Goal: Task Accomplishment & Management: Complete application form

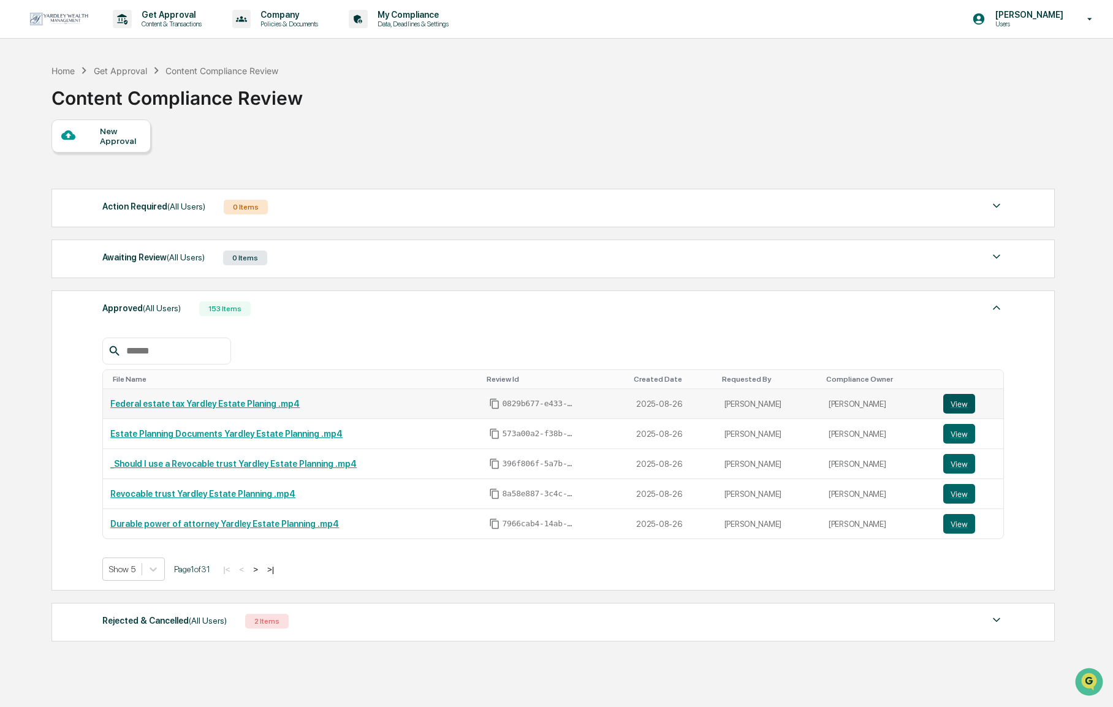
click at [967, 405] on button "View" at bounding box center [959, 404] width 32 height 20
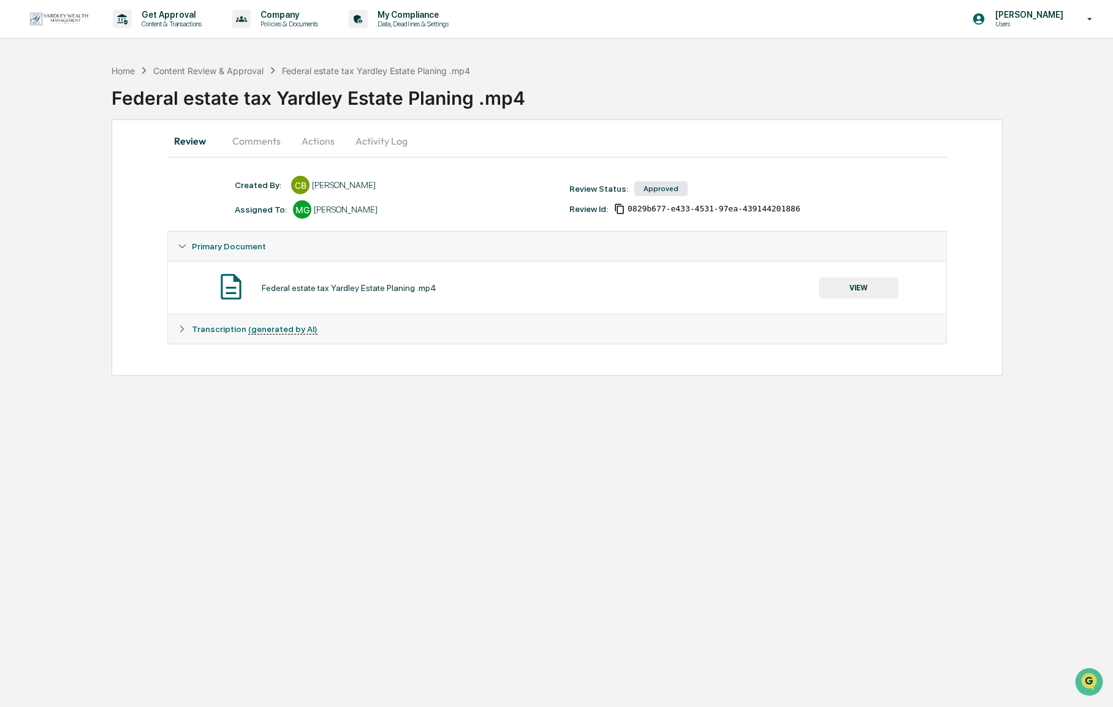
click at [838, 291] on button "VIEW" at bounding box center [859, 288] width 80 height 21
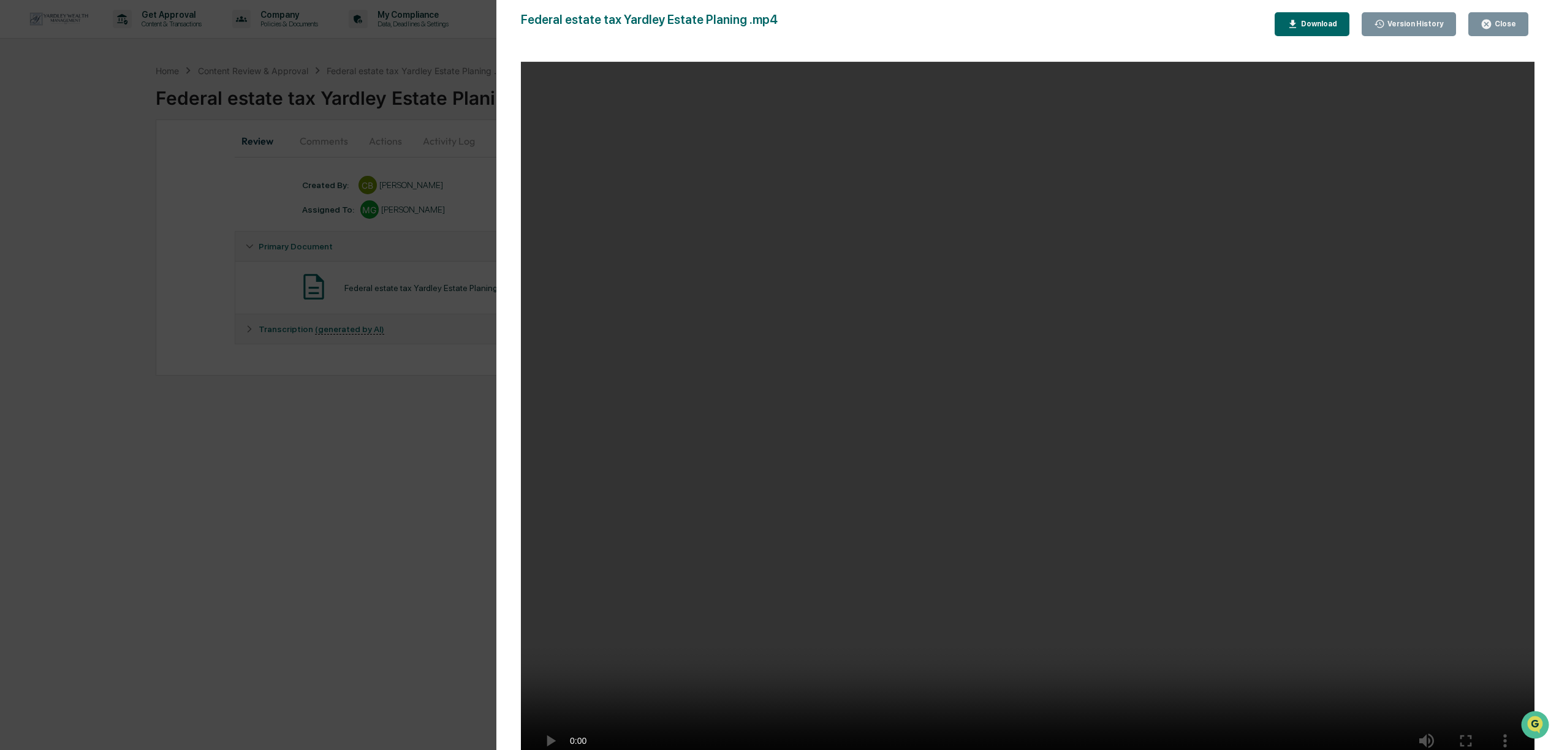
click at [353, 398] on div "Version History [DATE] 07:32 PM [PERSON_NAME] Federal estate tax Yardley Estate…" at bounding box center [779, 375] width 1559 height 750
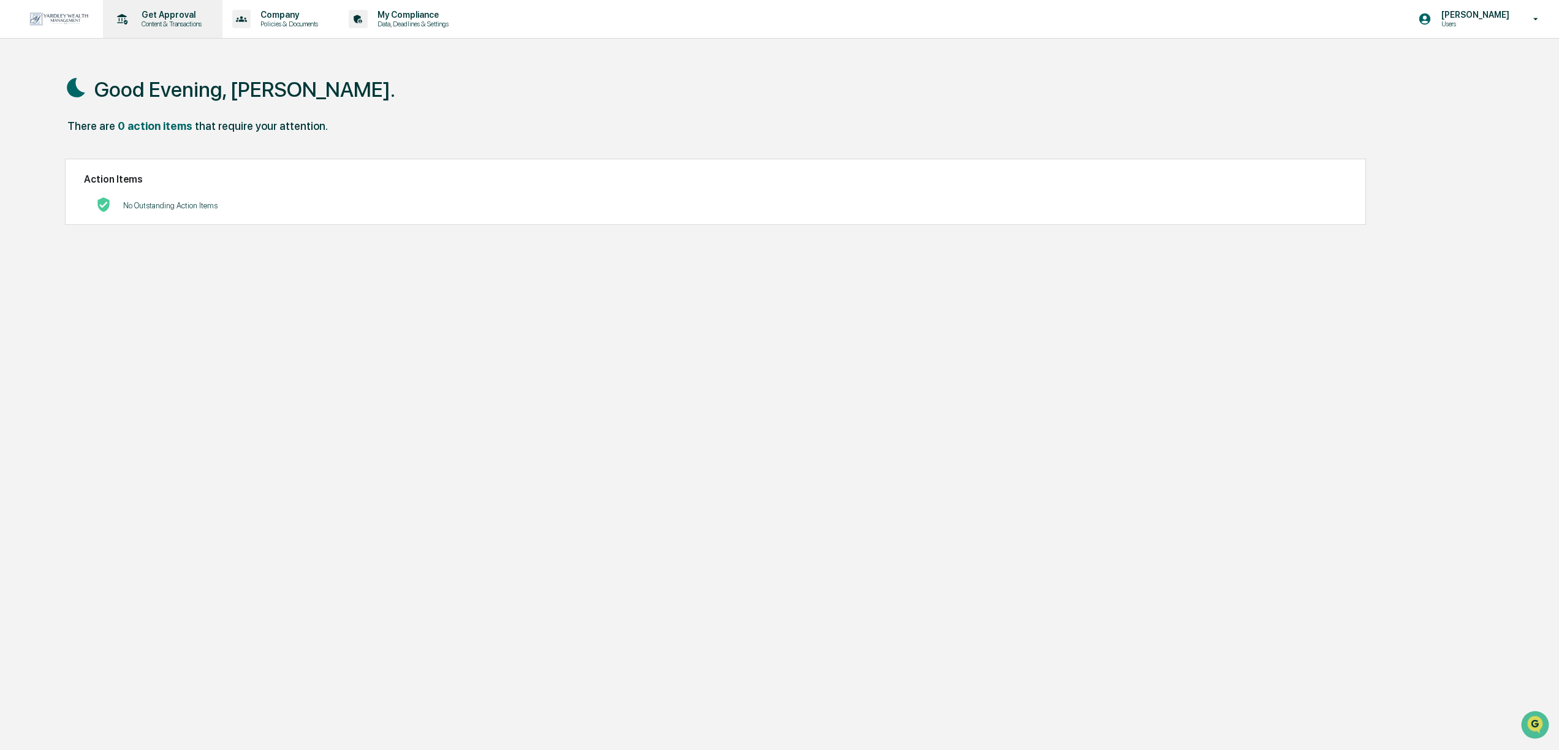
click at [167, 17] on p "Get Approval" at bounding box center [170, 15] width 76 height 10
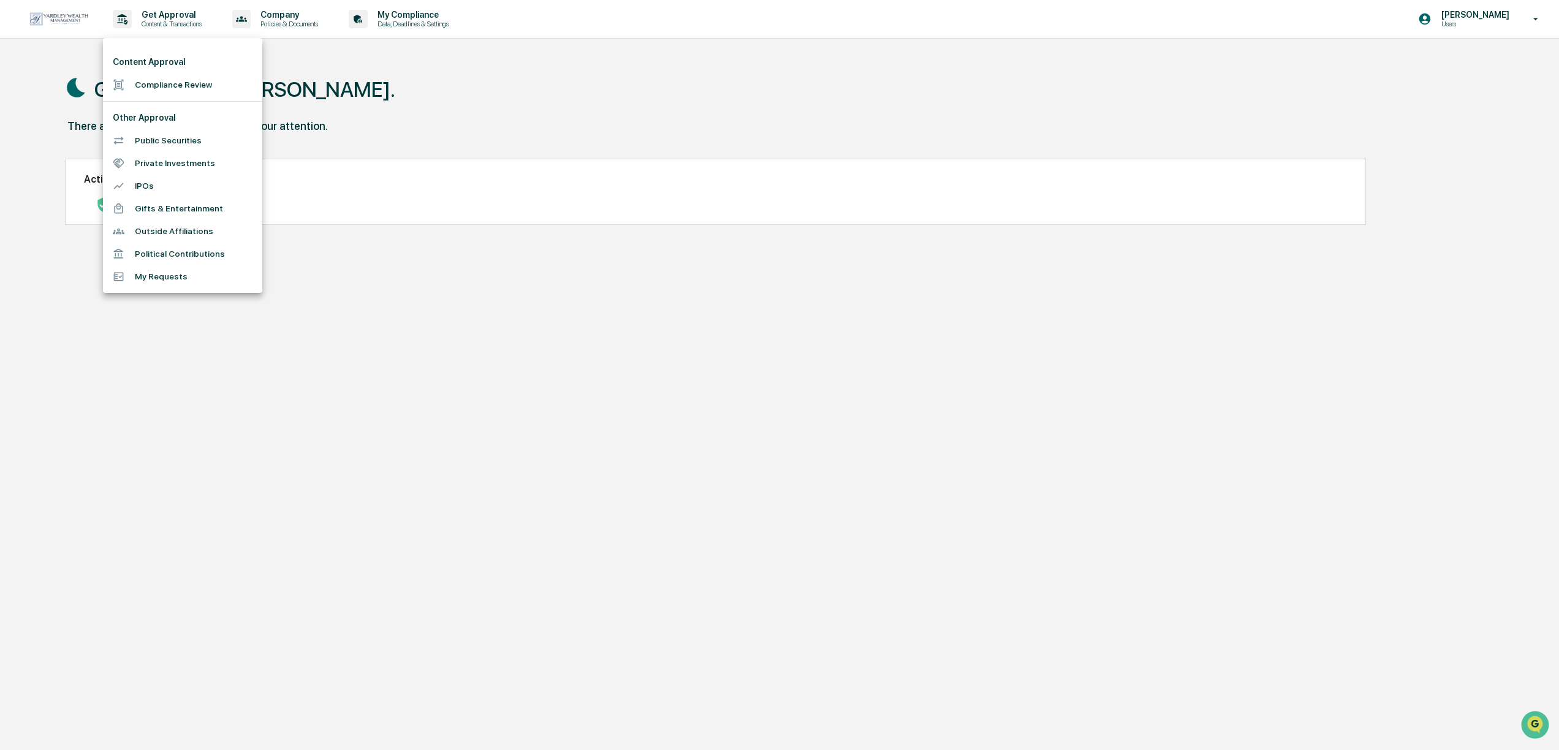
click at [146, 89] on li "Compliance Review" at bounding box center [182, 85] width 159 height 23
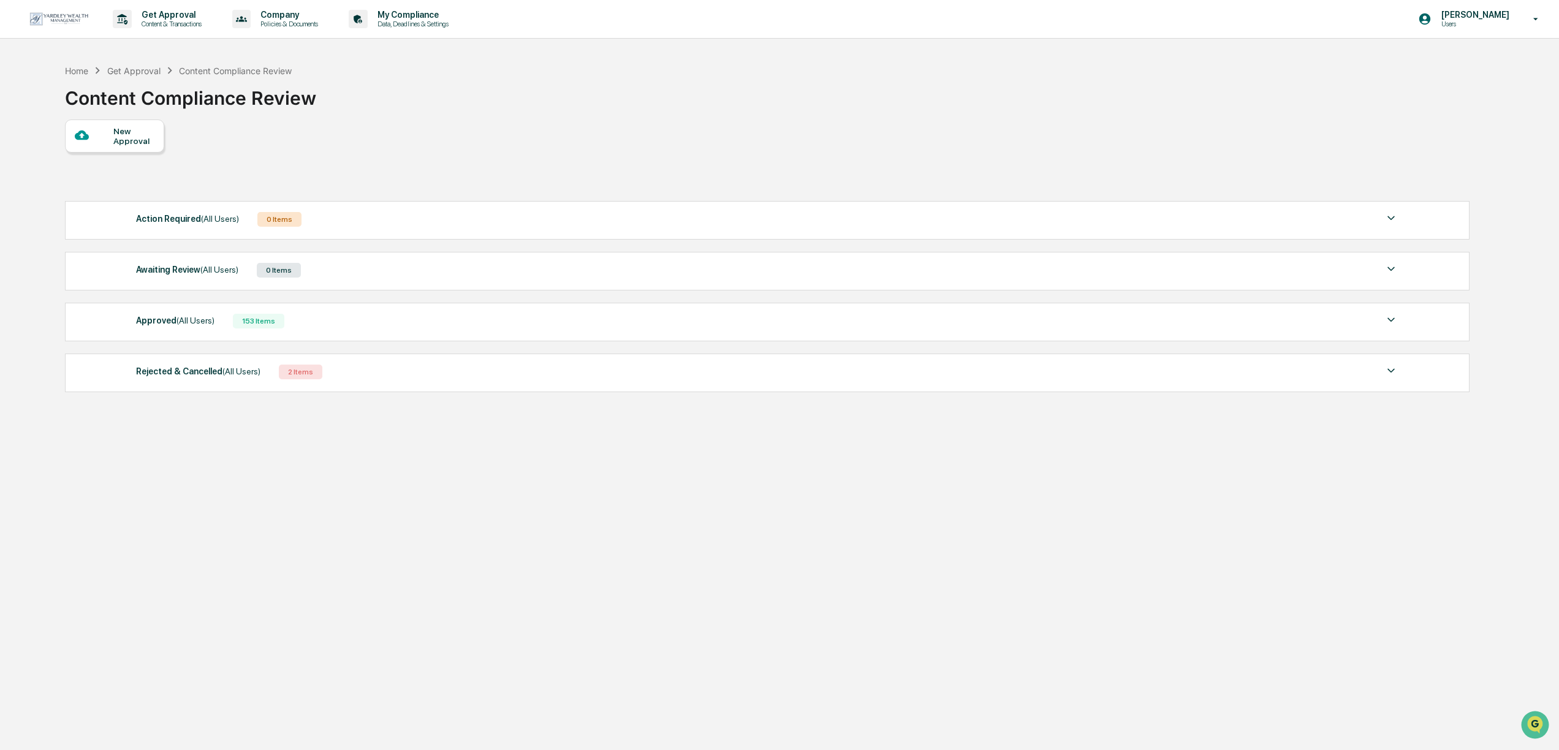
click at [121, 151] on div "New Approval" at bounding box center [114, 136] width 99 height 33
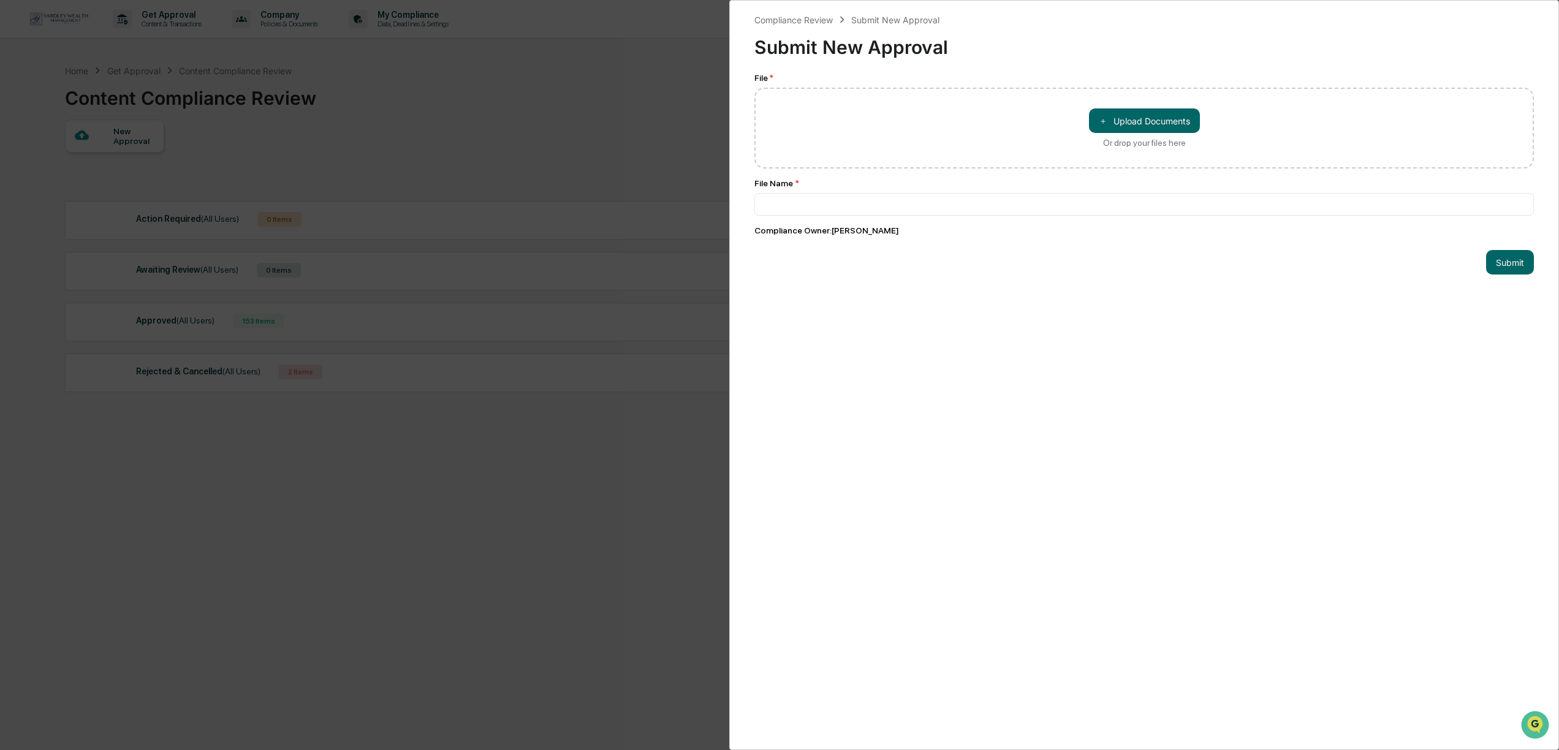
click at [625, 113] on div "Compliance Review Submit New Approval Submit New Approval File * ＋ Upload Docum…" at bounding box center [779, 375] width 1559 height 750
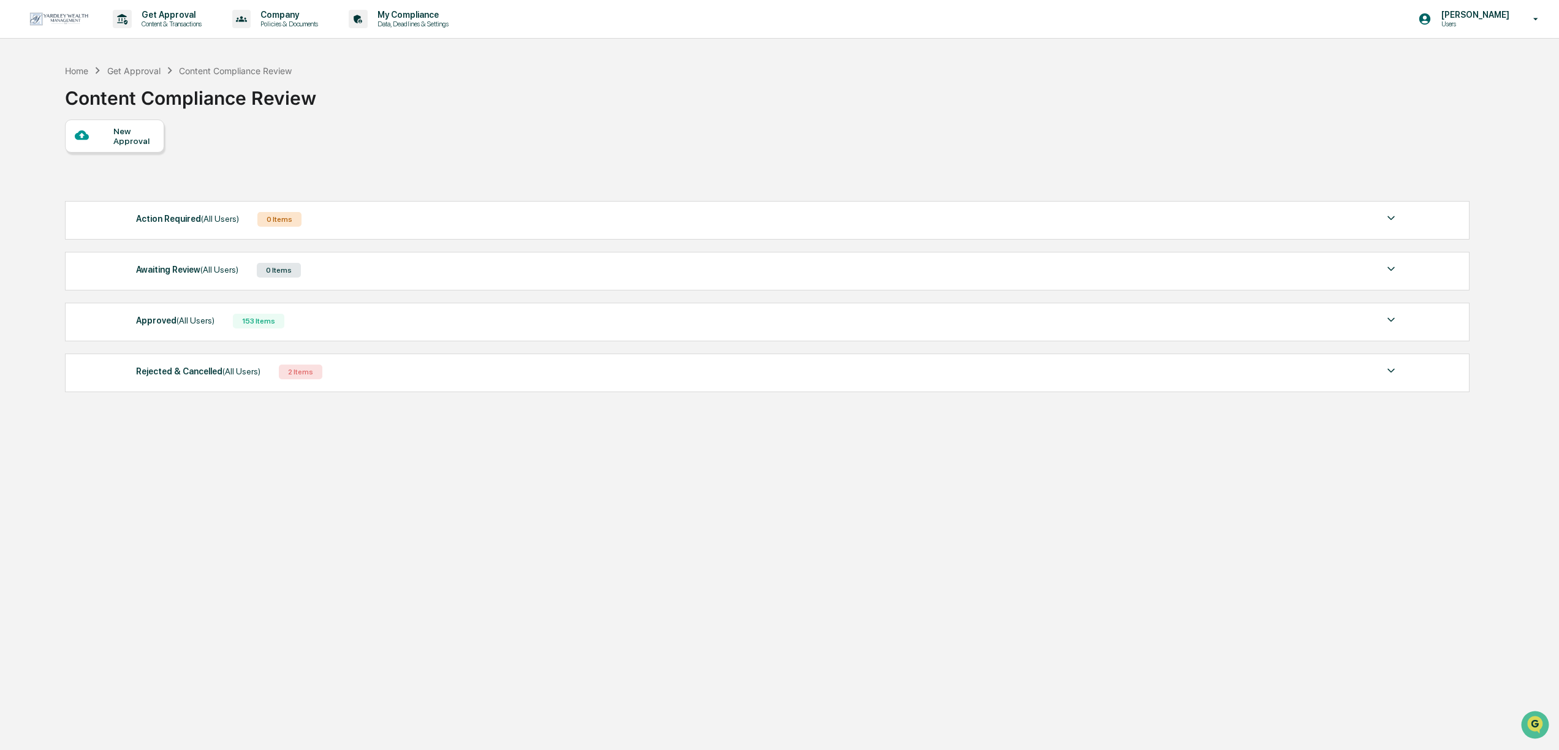
click at [494, 324] on div "Approved (All Users) 153 Items" at bounding box center [767, 321] width 1263 height 17
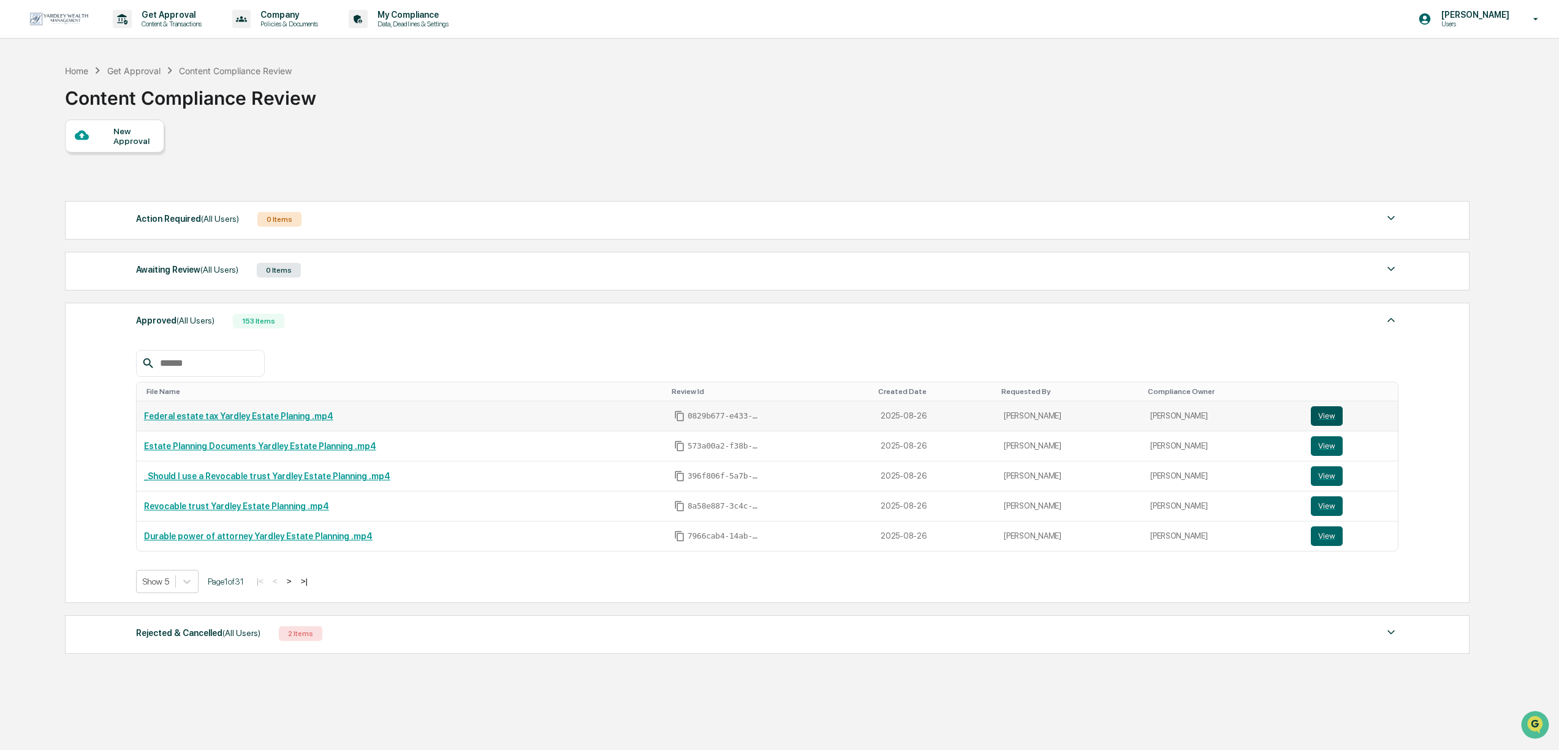
click at [1318, 414] on button "View" at bounding box center [1327, 416] width 32 height 20
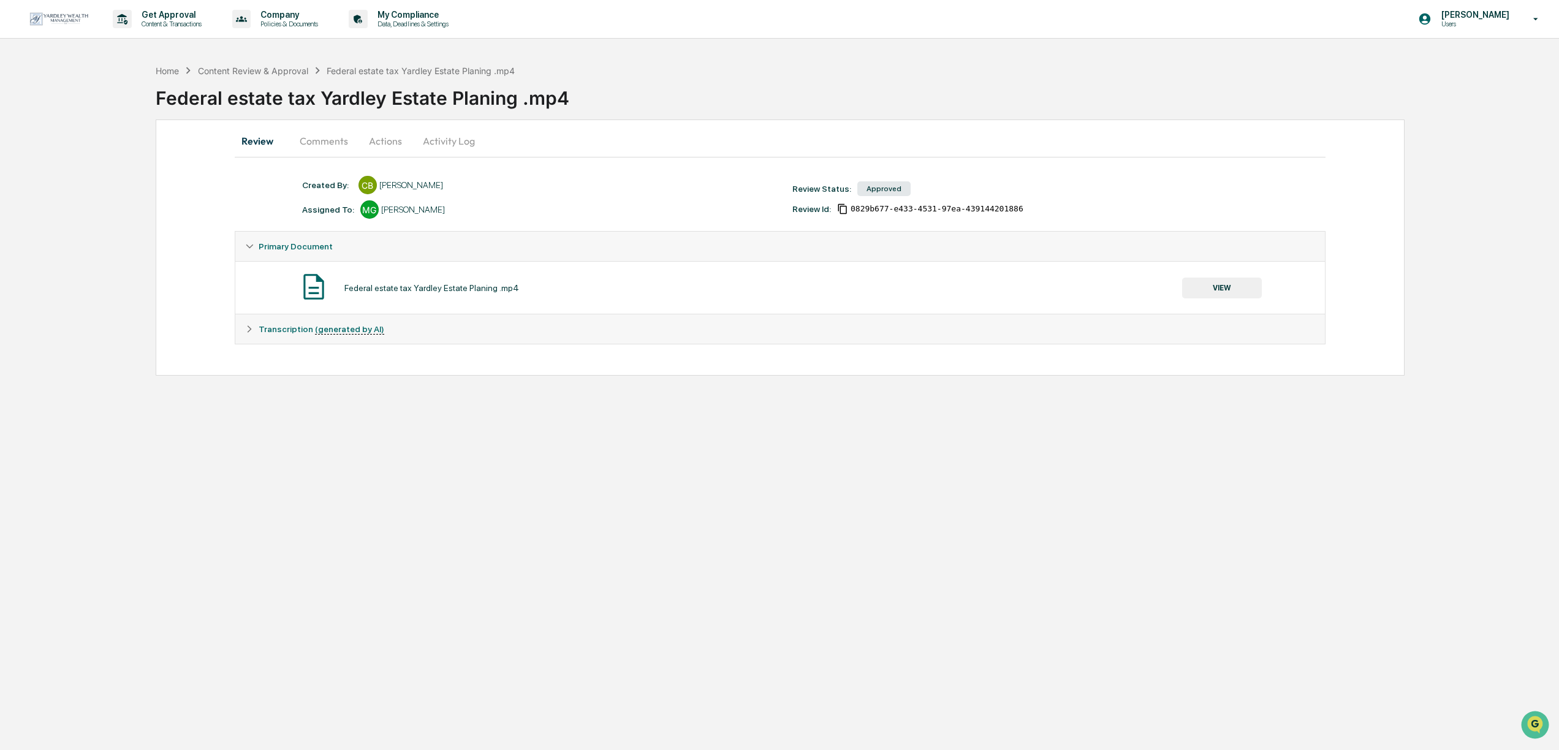
click at [1217, 289] on button "VIEW" at bounding box center [1222, 288] width 80 height 21
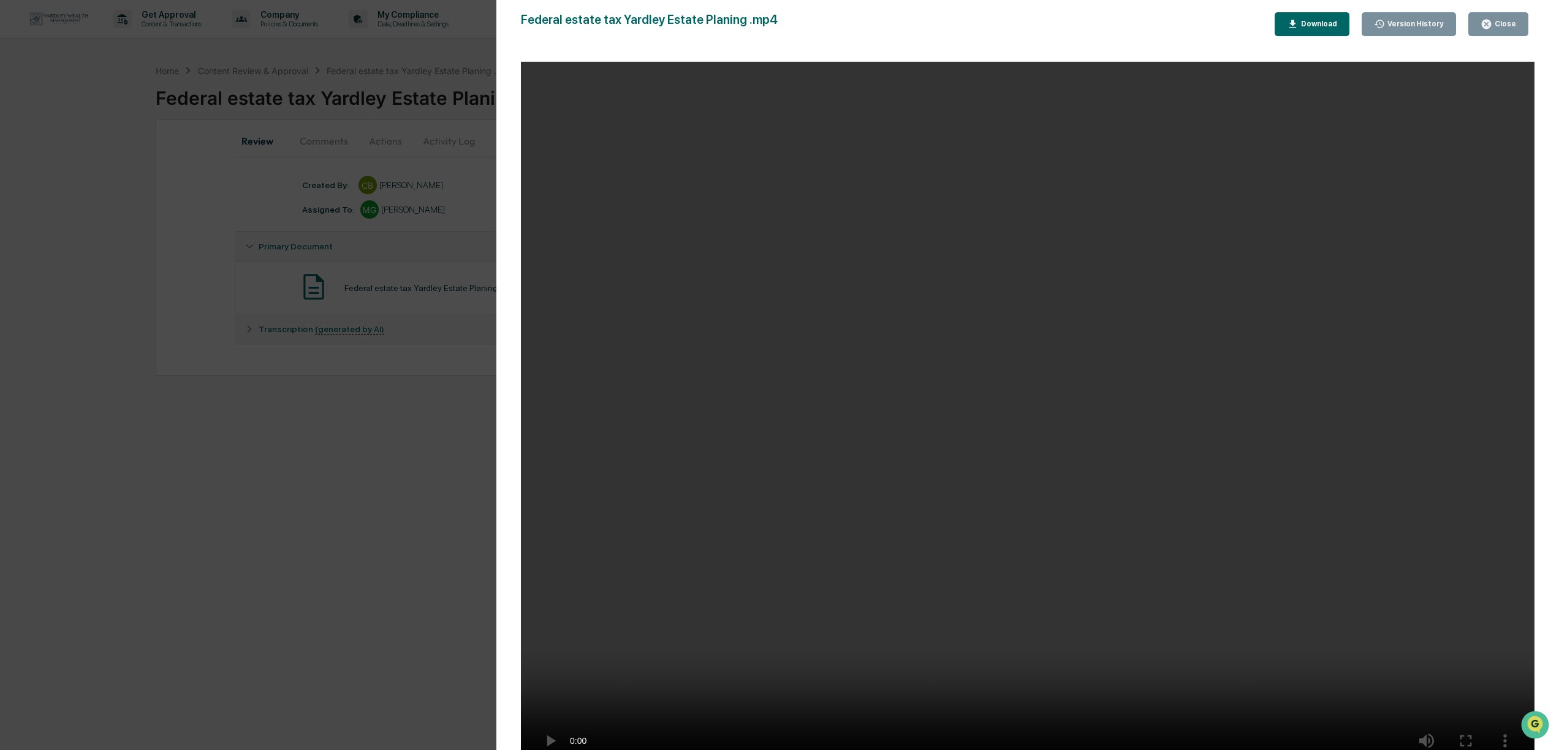
click at [1296, 23] on icon "button" at bounding box center [1293, 24] width 12 height 12
click at [413, 105] on div "Version History [DATE] 07:32 PM [PERSON_NAME] Federal estate tax Yardley Estate…" at bounding box center [779, 375] width 1559 height 750
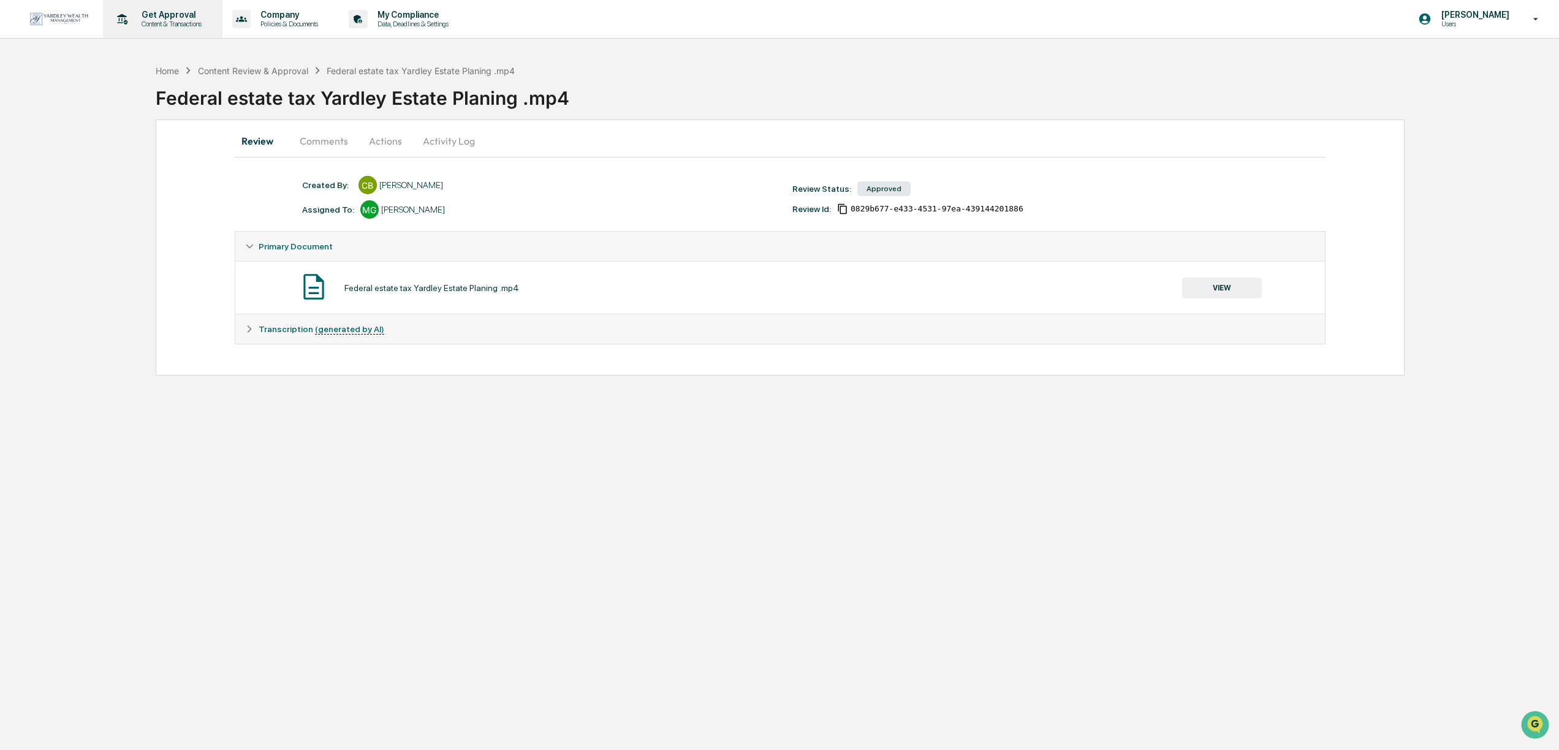
click at [158, 21] on p "Content & Transactions" at bounding box center [170, 24] width 76 height 9
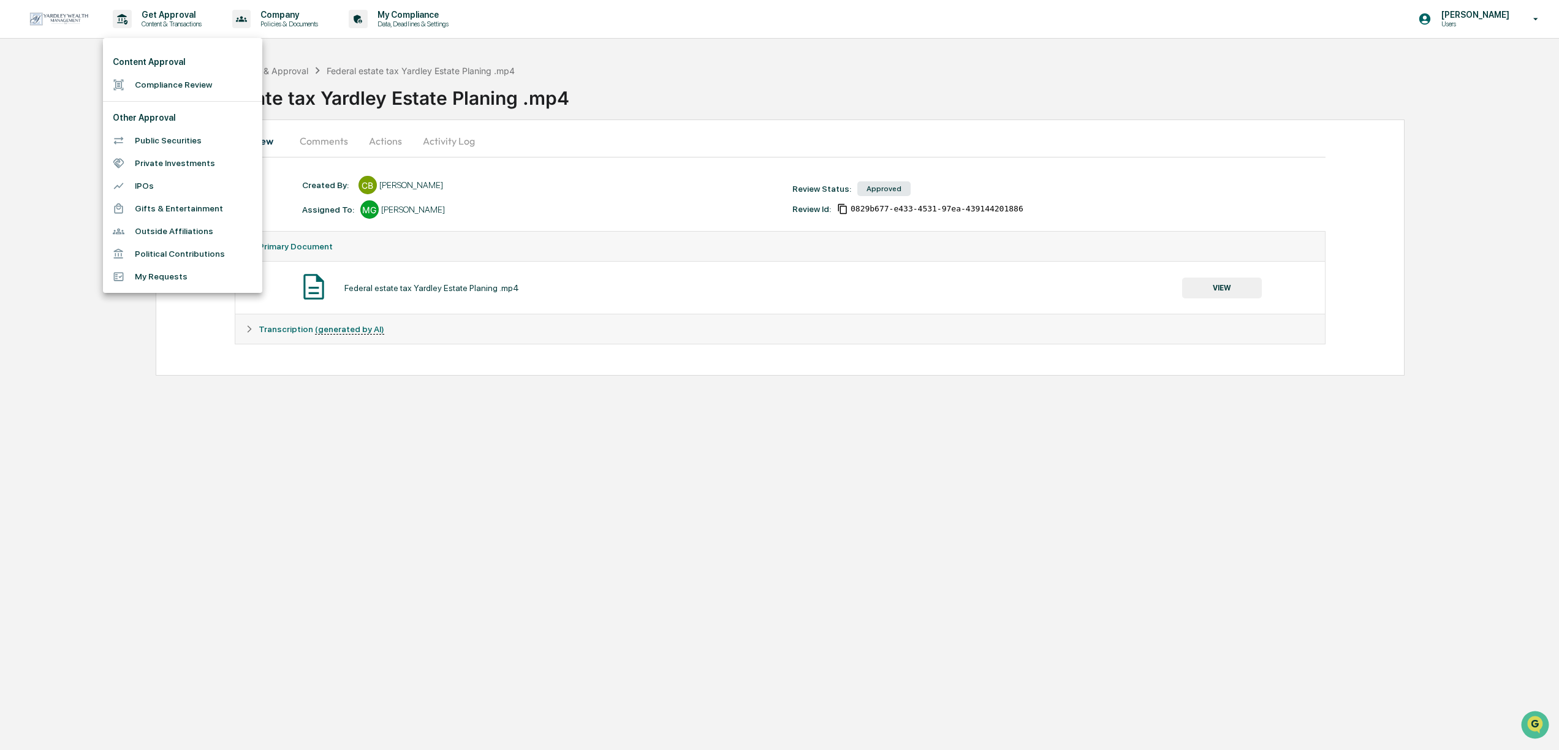
click at [142, 85] on li "Compliance Review" at bounding box center [182, 85] width 159 height 23
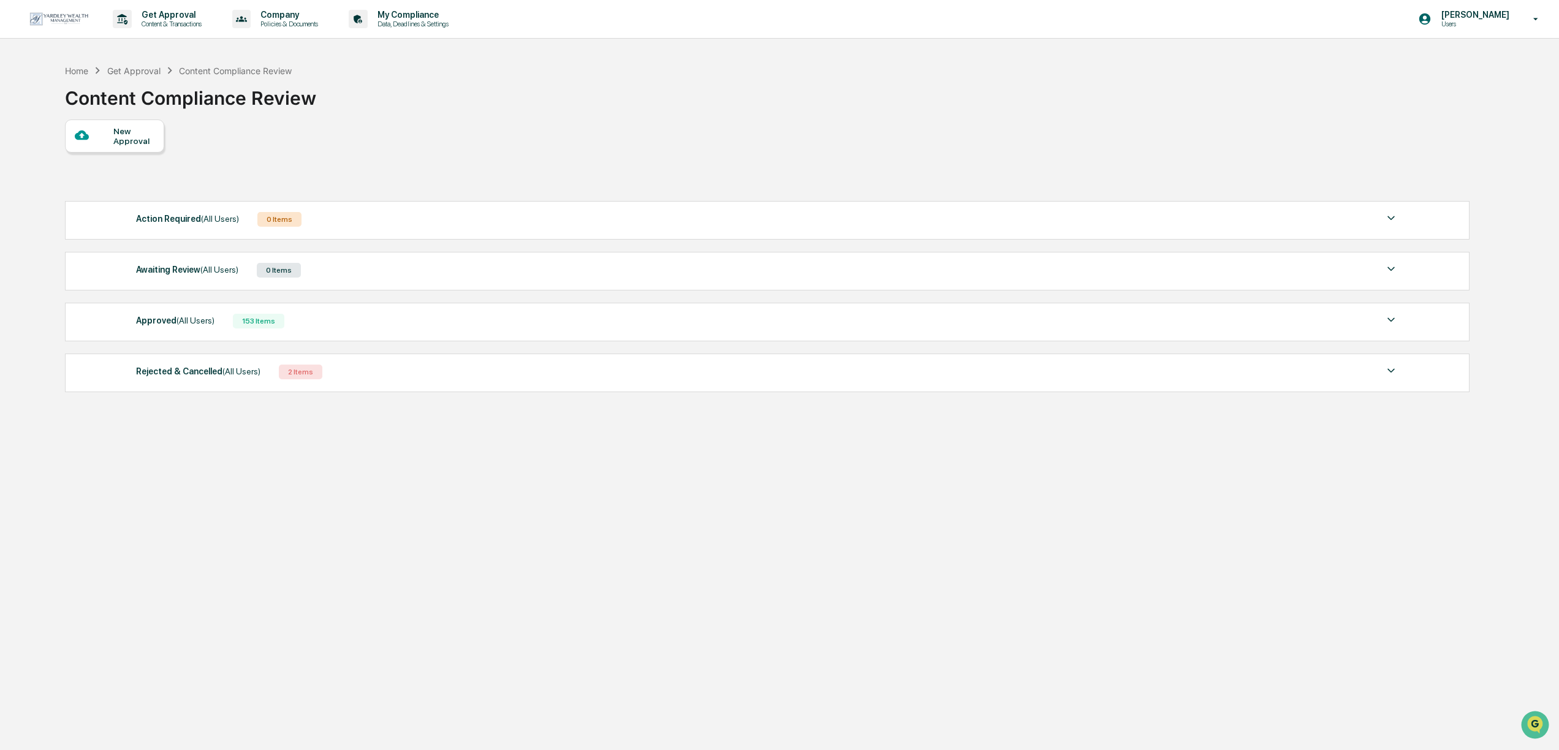
click at [116, 148] on div "New Approval" at bounding box center [114, 136] width 99 height 33
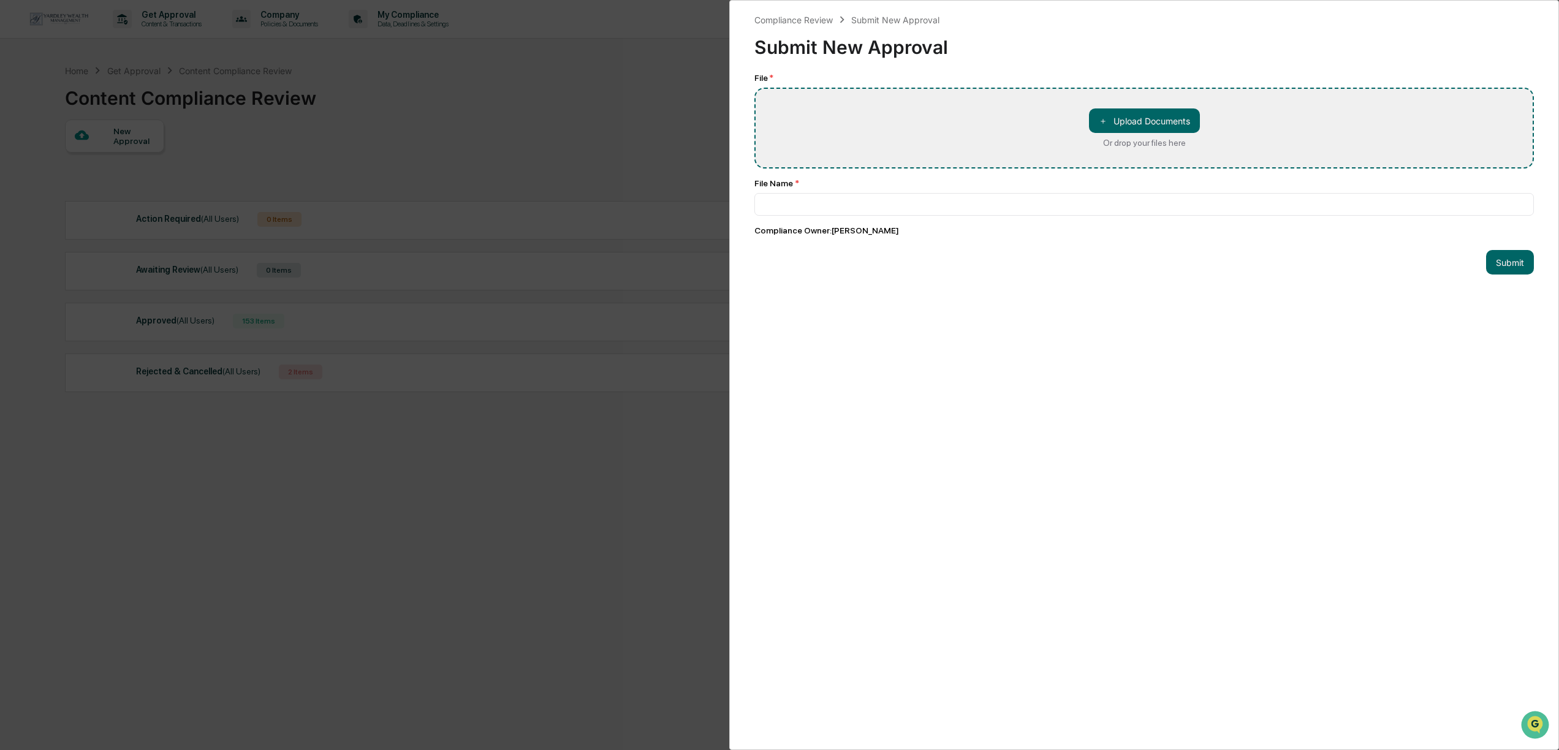
type input "**********"
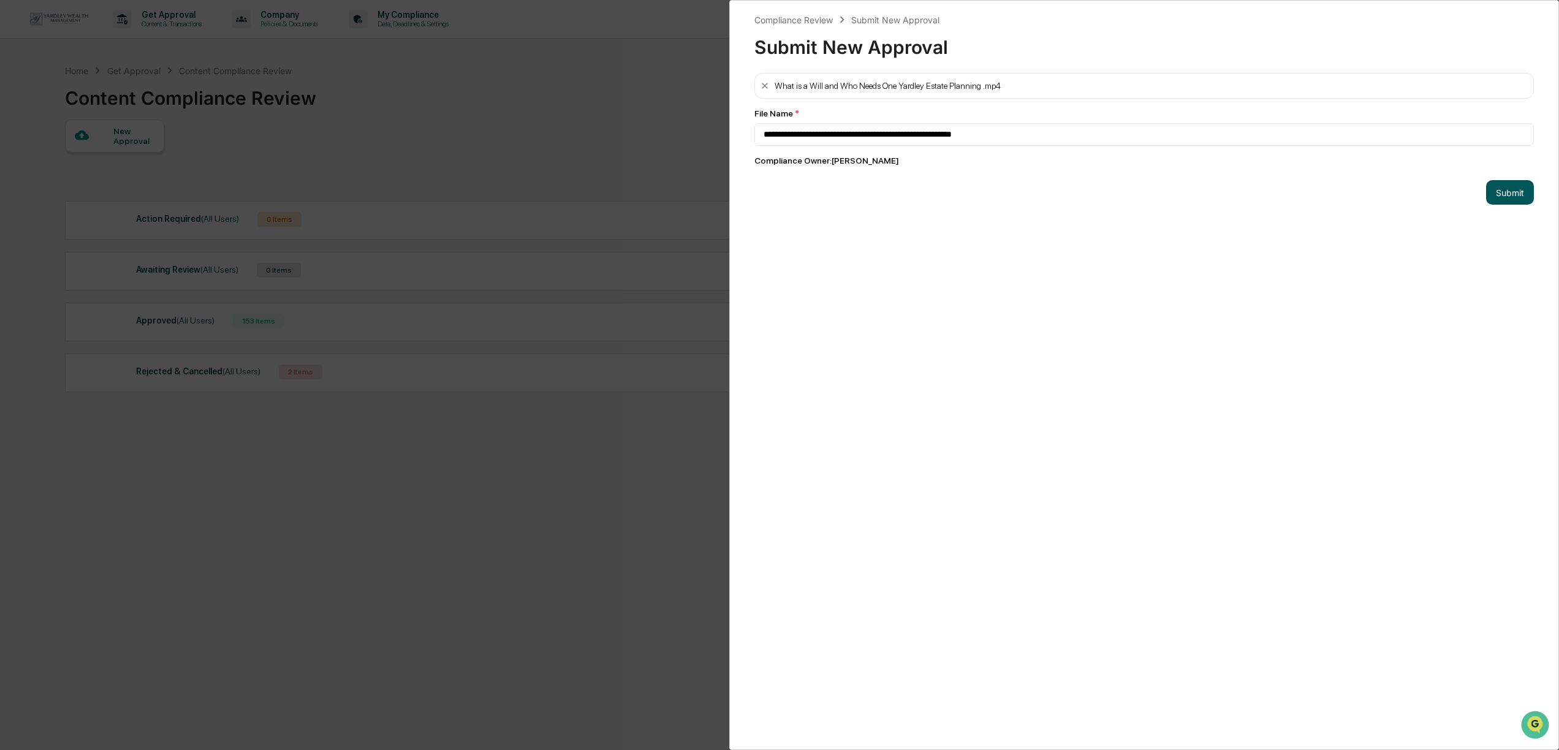
click at [1504, 196] on button "Submit" at bounding box center [1510, 192] width 48 height 25
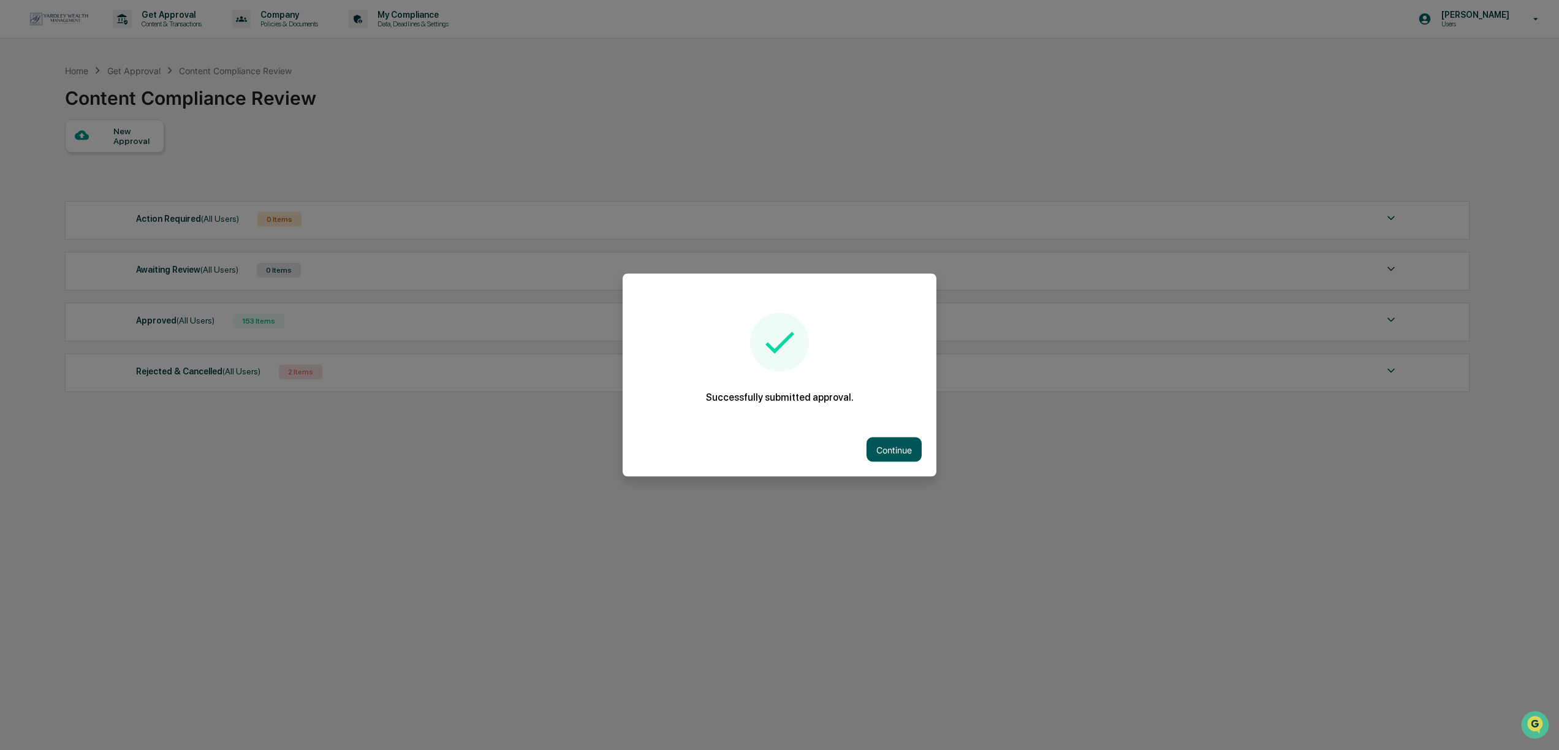
click at [895, 453] on button "Continue" at bounding box center [894, 450] width 55 height 25
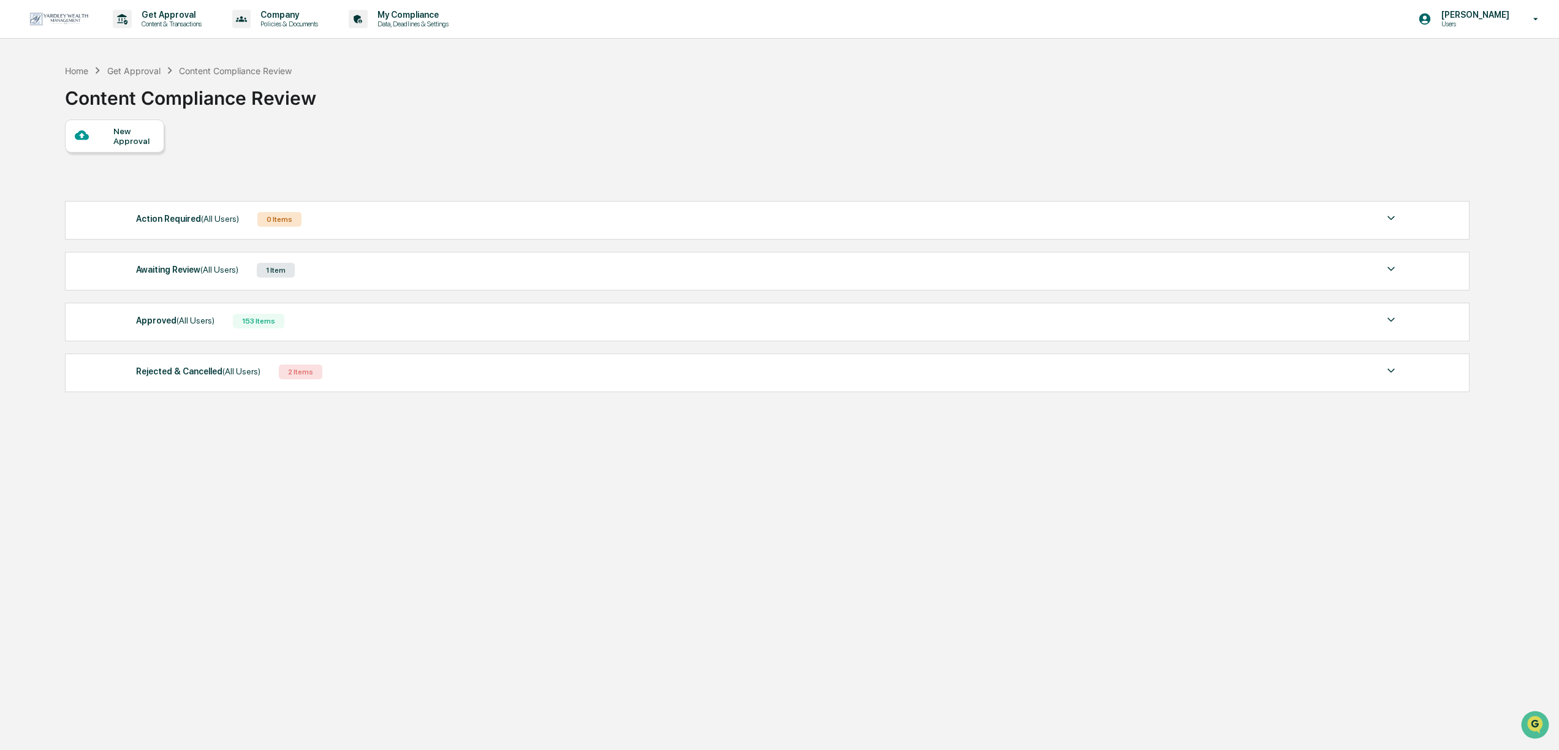
click at [271, 264] on div "1 Item" at bounding box center [276, 270] width 38 height 15
